Goal: Transaction & Acquisition: Book appointment/travel/reservation

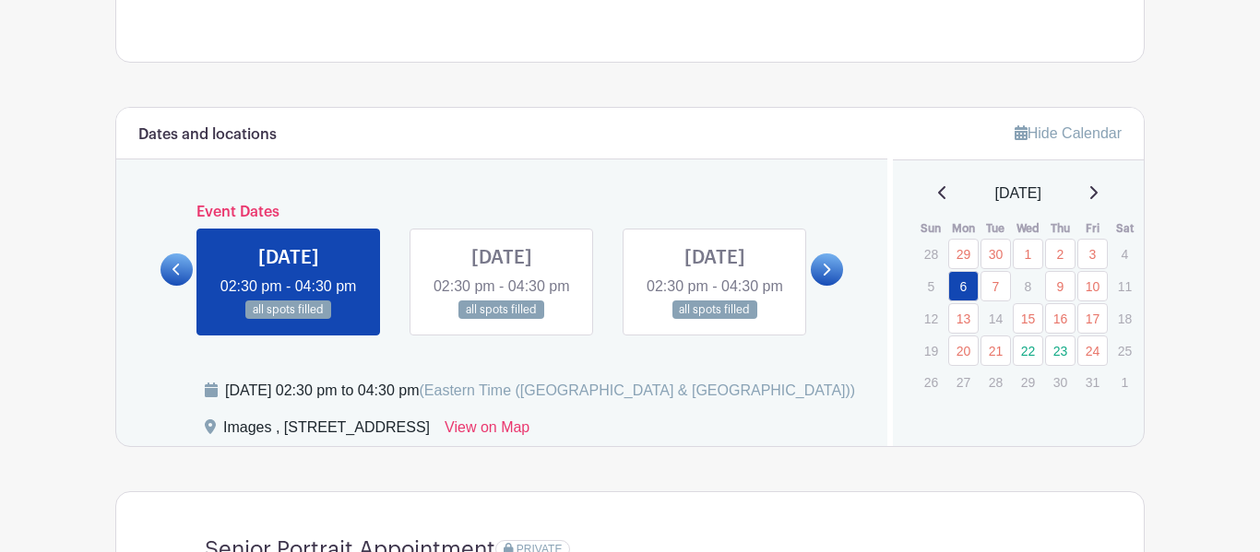
scroll to position [899, 0]
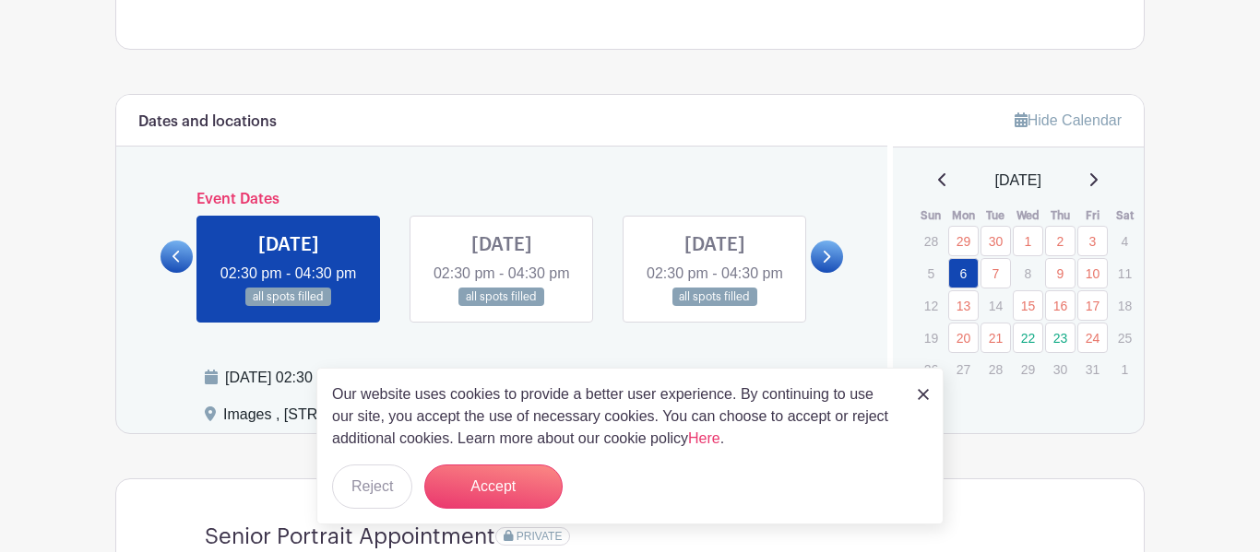
click at [918, 395] on img at bounding box center [923, 394] width 11 height 11
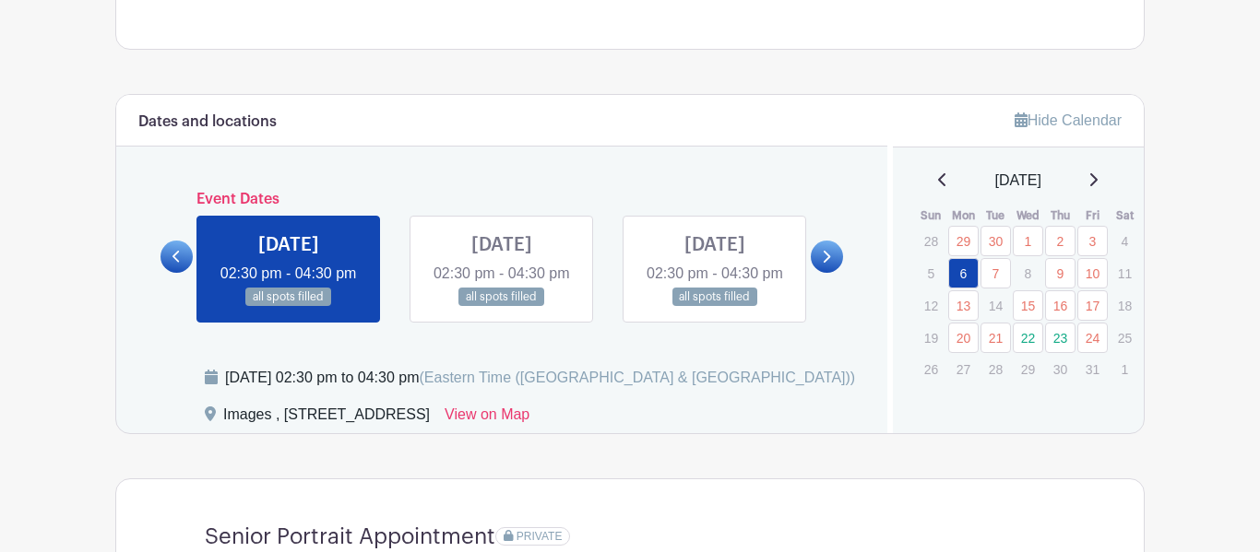
click at [838, 273] on link at bounding box center [827, 257] width 32 height 32
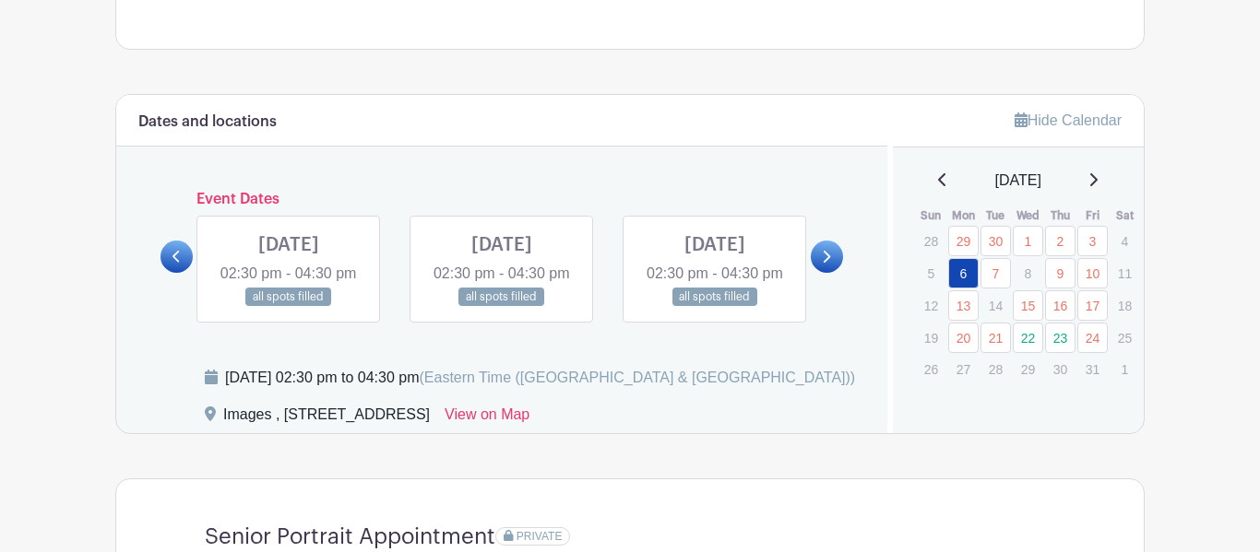
click at [838, 273] on link at bounding box center [827, 257] width 32 height 32
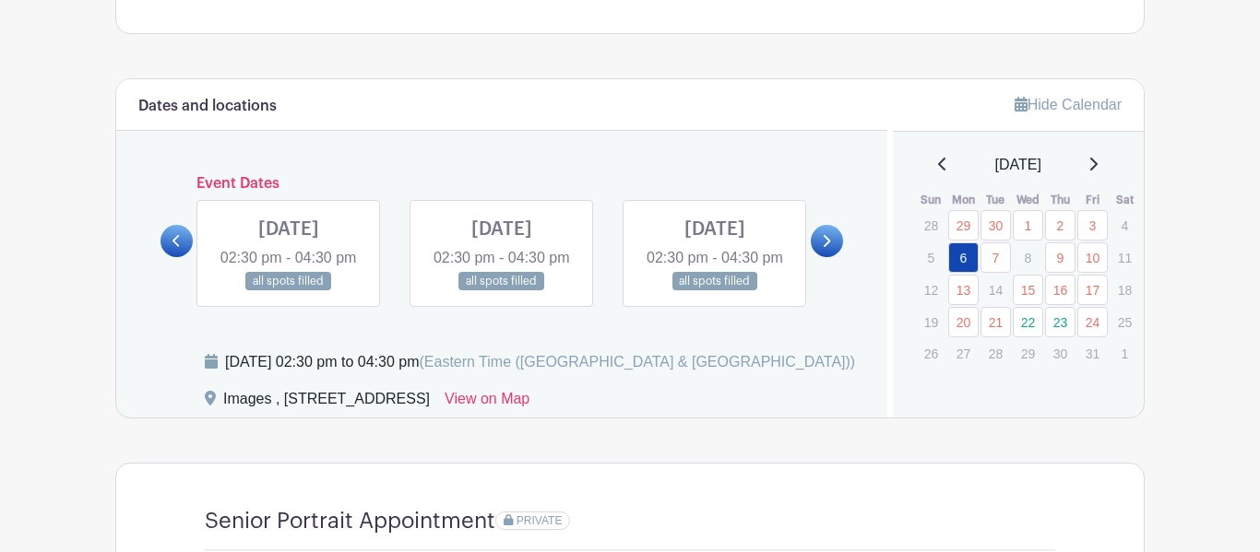
scroll to position [905, 0]
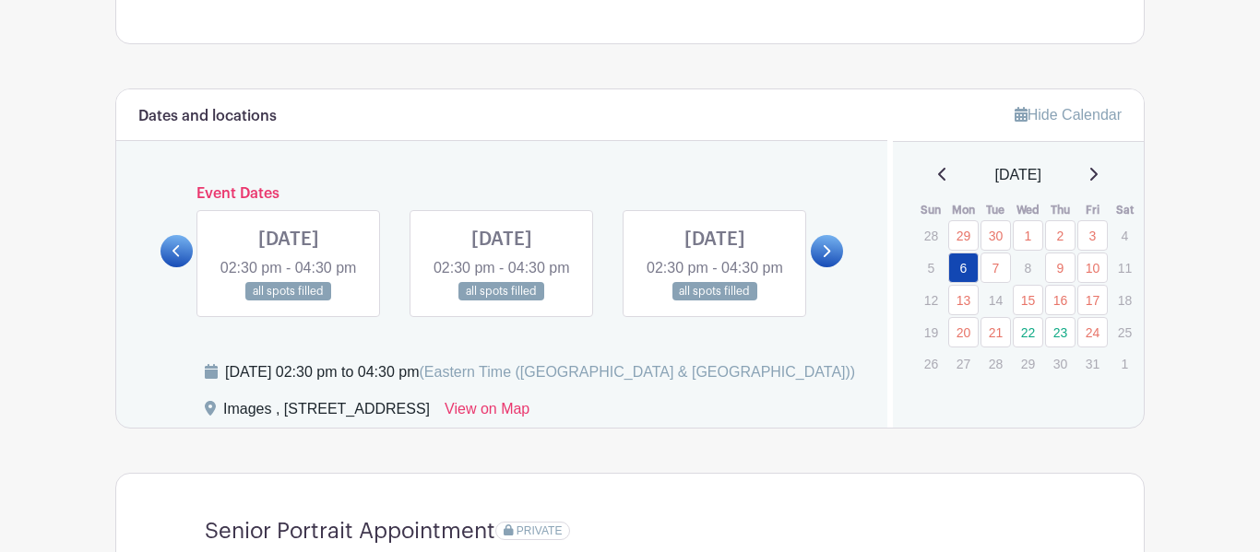
click at [820, 260] on link at bounding box center [827, 251] width 32 height 32
click at [1096, 168] on link at bounding box center [1092, 175] width 9 height 22
click at [1097, 178] on icon at bounding box center [1092, 174] width 9 height 15
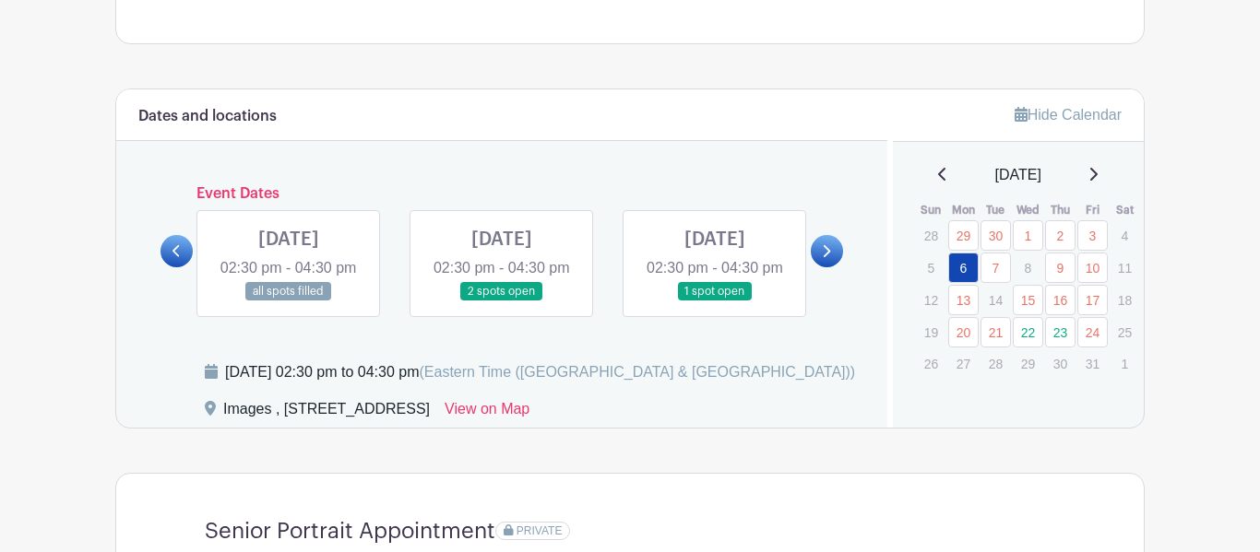
click at [1097, 178] on icon at bounding box center [1092, 174] width 9 height 15
click at [502, 302] on link at bounding box center [502, 302] width 0 height 0
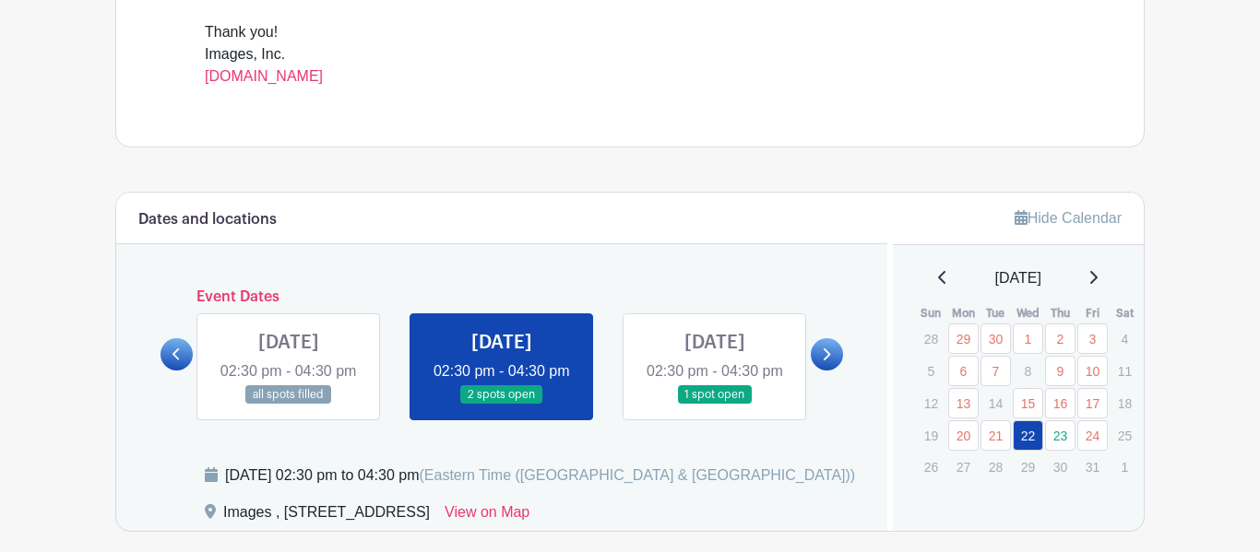
scroll to position [817, 0]
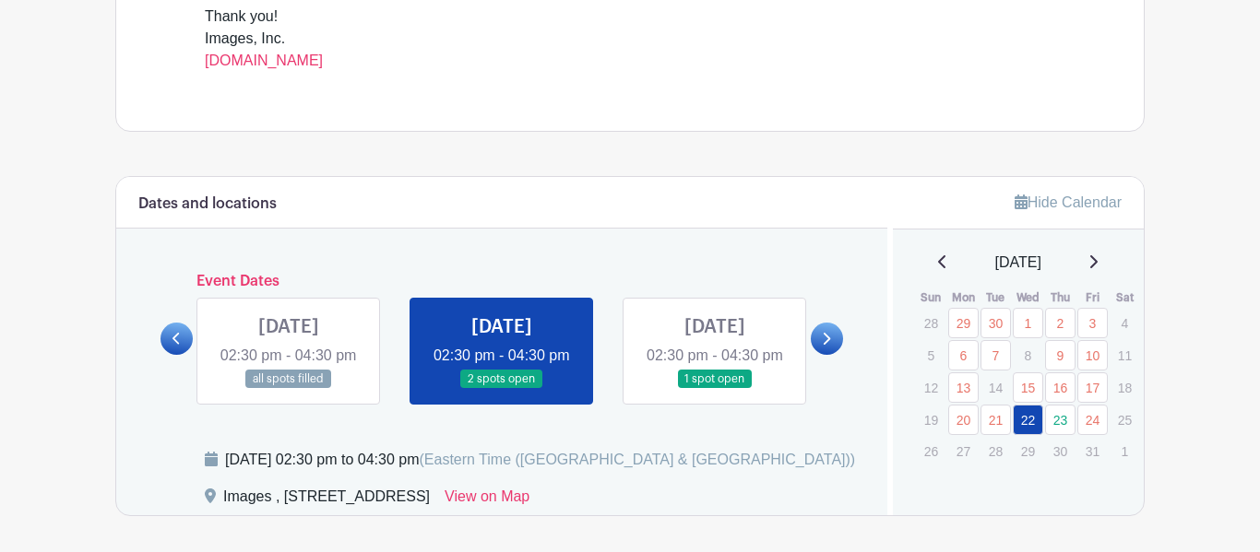
click at [1095, 264] on icon at bounding box center [1092, 262] width 9 height 15
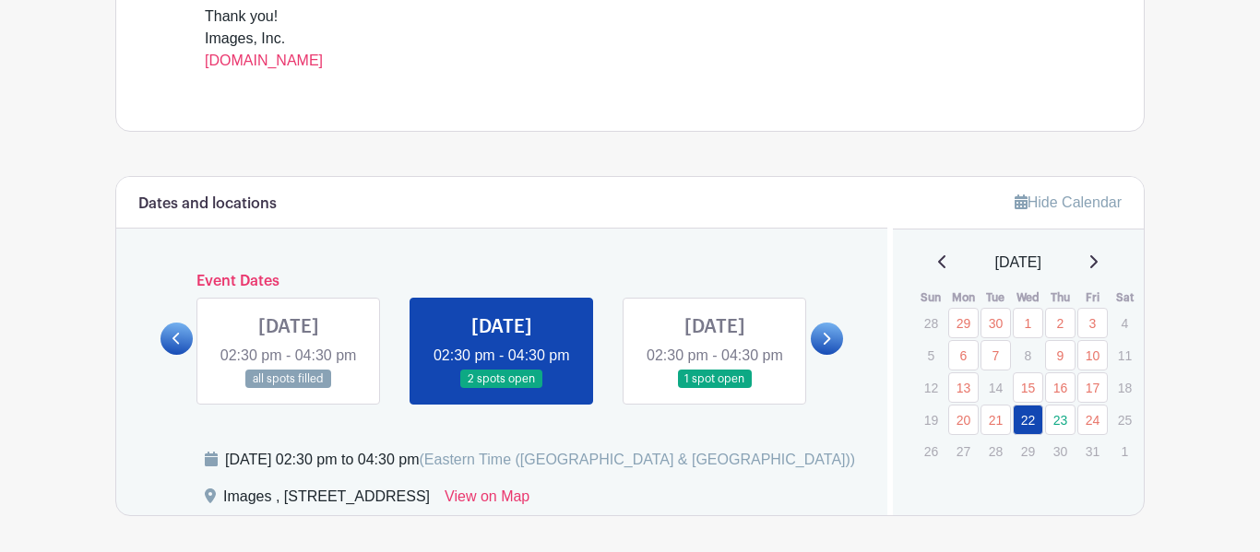
click at [1095, 264] on icon at bounding box center [1092, 262] width 9 height 15
click at [938, 263] on icon at bounding box center [942, 262] width 9 height 15
